Goal: Task Accomplishment & Management: Manage account settings

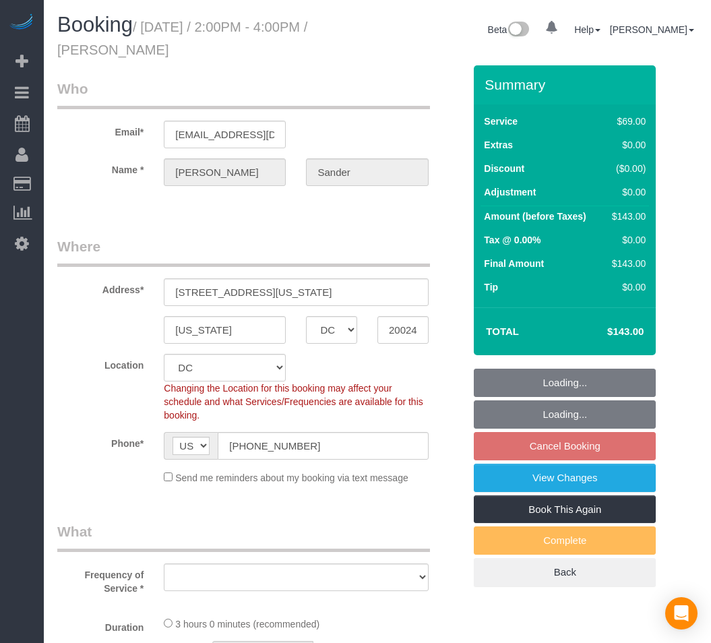
select select "DC"
select select "object:10687"
select select "spot212"
select select "number:1"
select select "number:26"
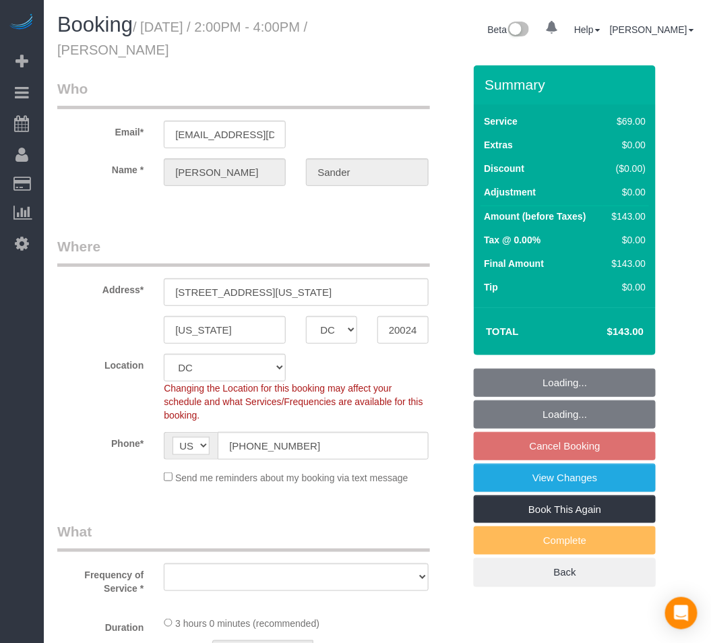
select select "number:42"
select select "object:10851"
select select "2"
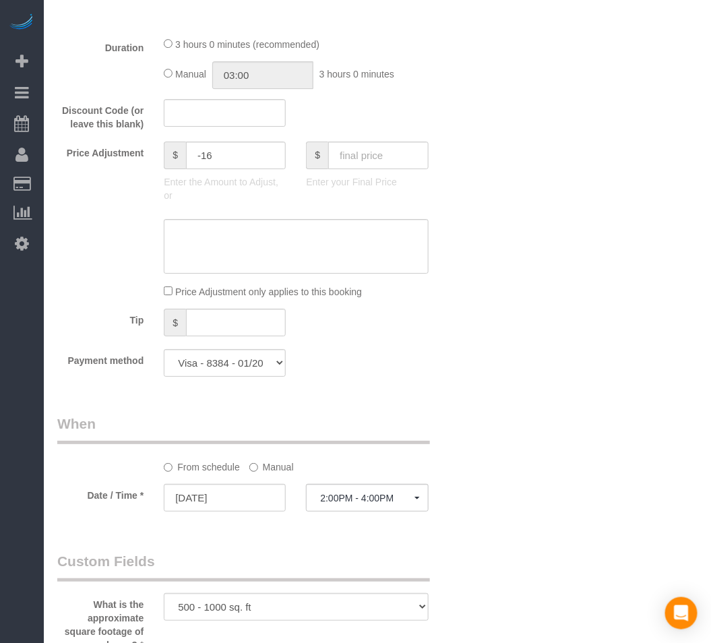
scroll to position [1048, 0]
click at [222, 336] on input "text" at bounding box center [236, 322] width 100 height 28
type input "43"
click at [542, 298] on div "Who Email* [EMAIL_ADDRESS][DOMAIN_NAME] Name * [PERSON_NAME] Where Address* [ST…" at bounding box center [377, 281] width 640 height 2526
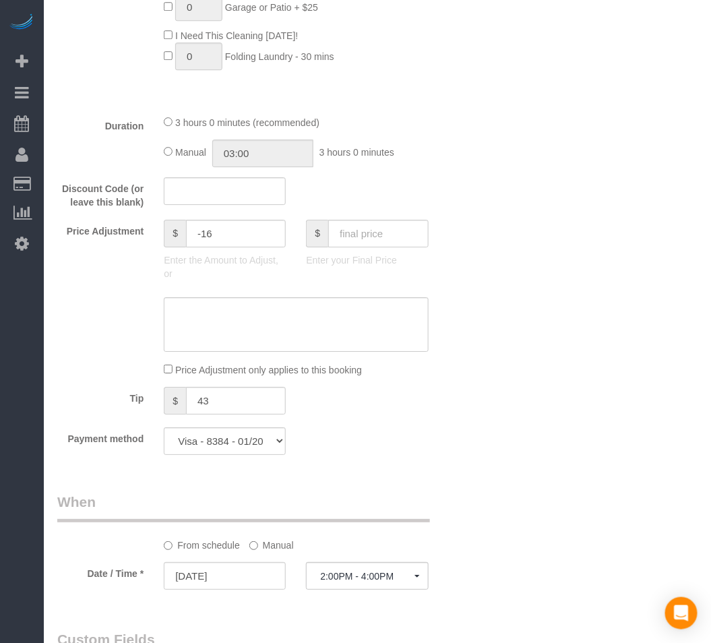
scroll to position [898, 0]
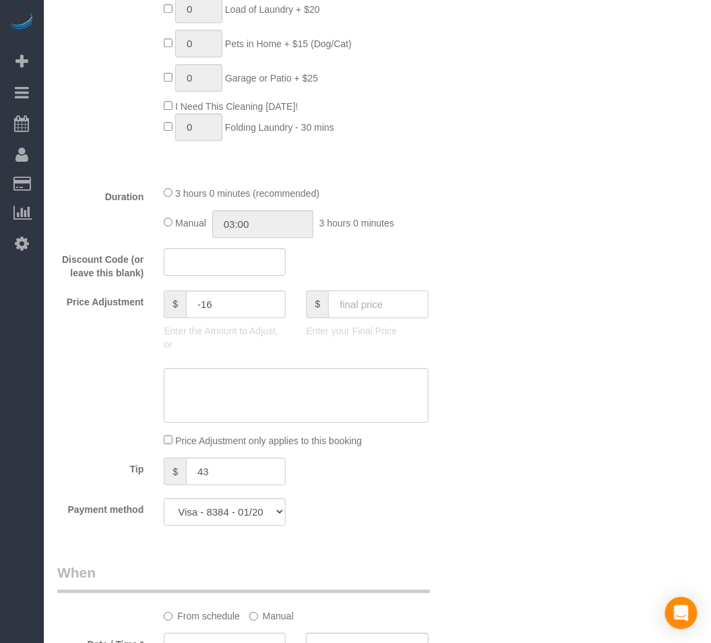
click at [371, 315] on input "text" at bounding box center [378, 304] width 100 height 28
type input "143"
click at [508, 362] on div "Who Email* [EMAIL_ADDRESS][DOMAIN_NAME] Name * [PERSON_NAME] Where Address* [ST…" at bounding box center [377, 430] width 640 height 2526
type input "-59"
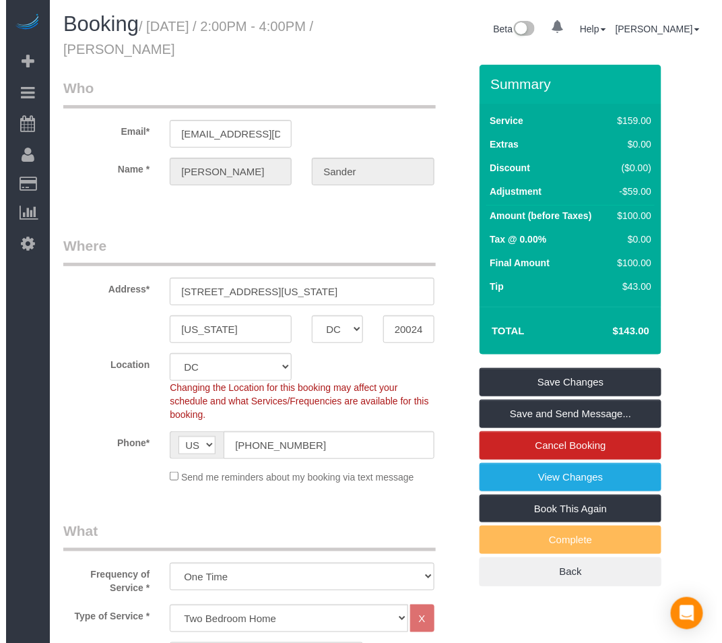
scroll to position [0, 0]
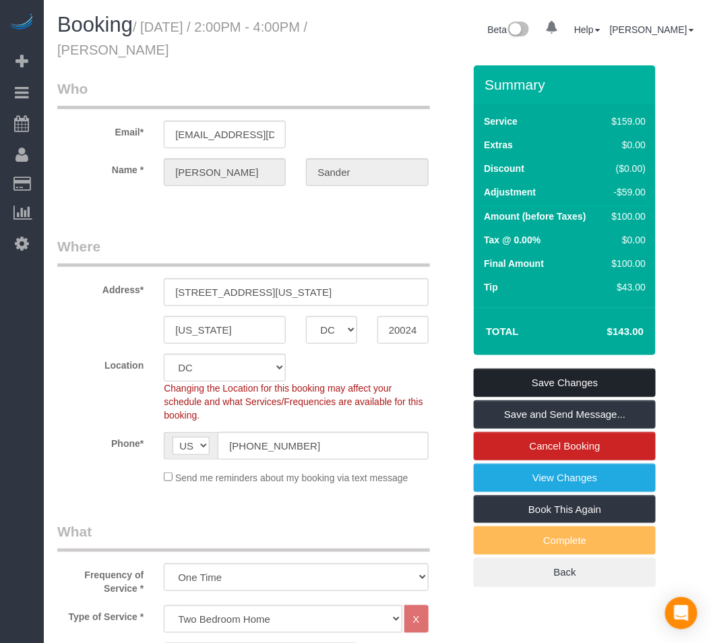
click at [547, 379] on link "Save Changes" at bounding box center [565, 383] width 182 height 28
